Goal: Check status: Check status

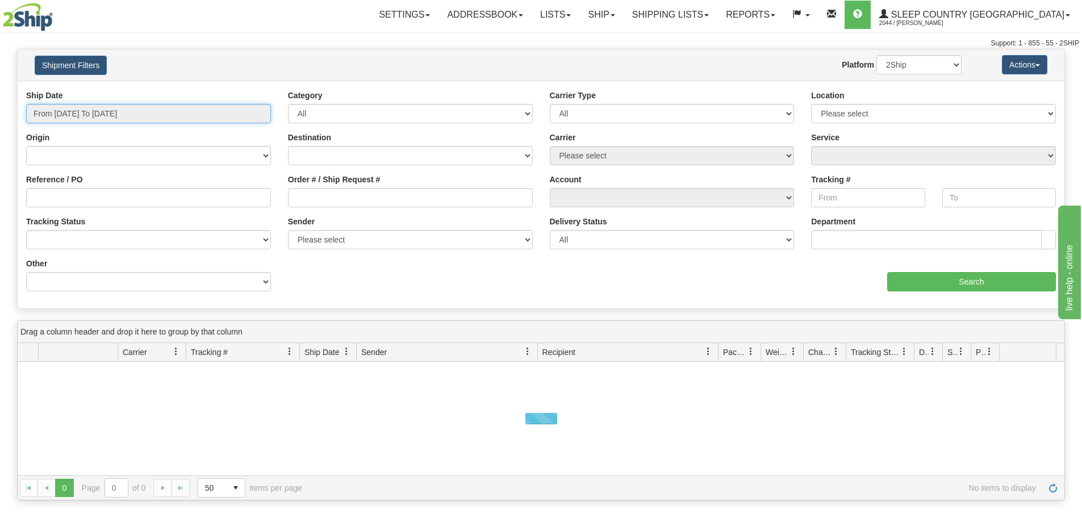
click at [111, 118] on input "From [DATE] To [DATE]" at bounding box center [148, 113] width 245 height 19
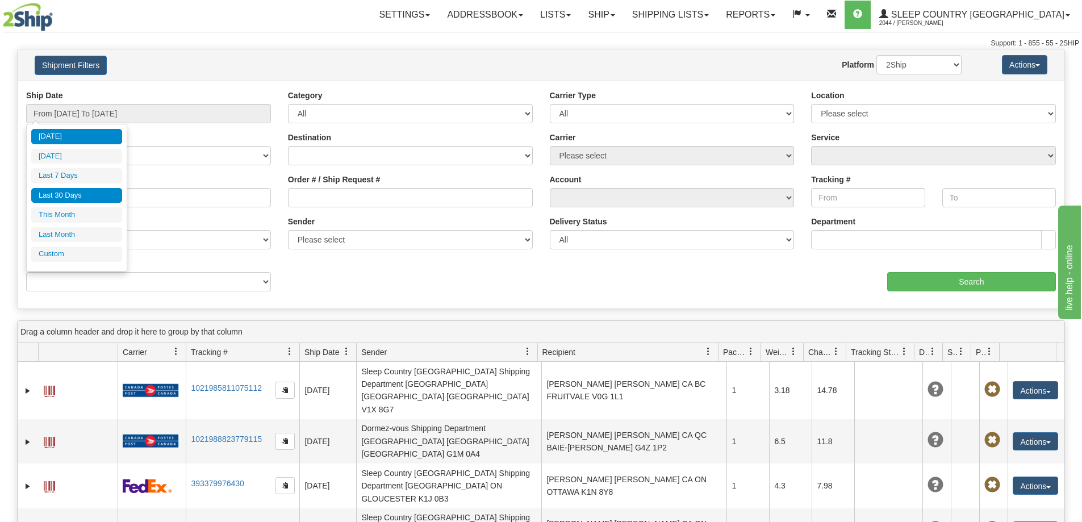
click at [69, 197] on li "Last 30 Days" at bounding box center [76, 195] width 91 height 15
type input "From [DATE] To [DATE]"
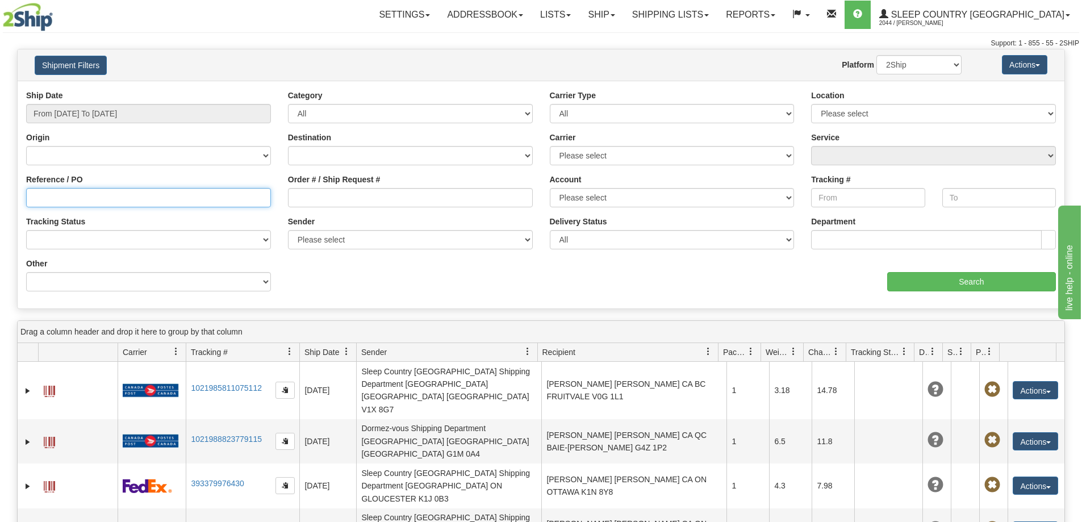
click at [42, 201] on input "Reference / PO" at bounding box center [148, 197] width 245 height 19
paste input "9002I034776"
type input "9002I034776"
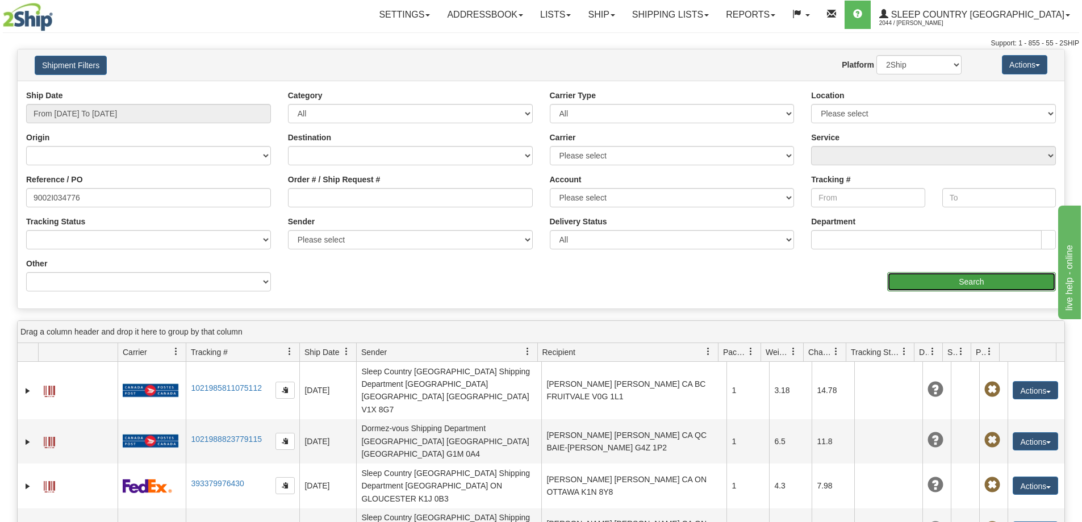
click at [965, 278] on input "Search" at bounding box center [972, 281] width 169 height 19
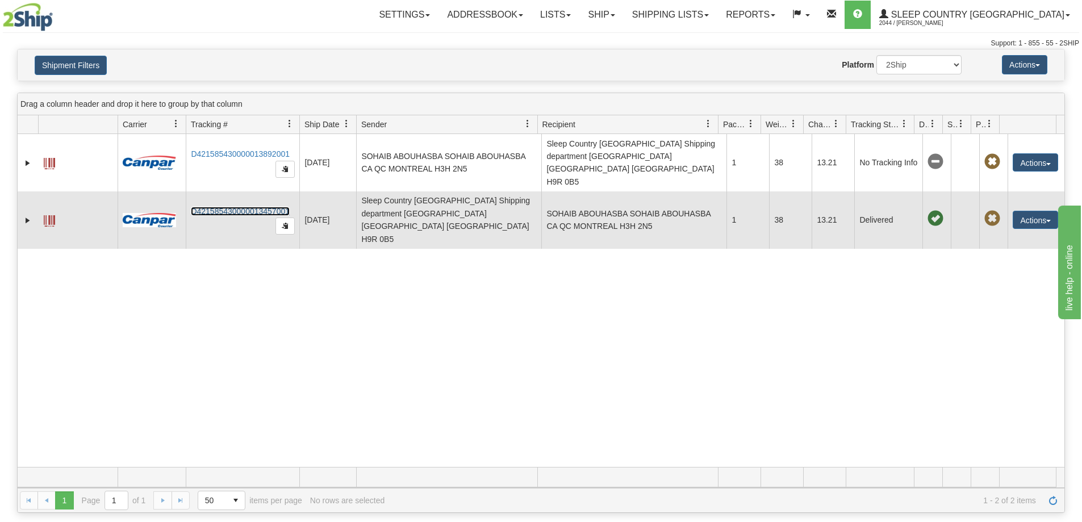
click at [231, 207] on link "D421585430000013457001" at bounding box center [240, 211] width 99 height 9
